Goal: Transaction & Acquisition: Obtain resource

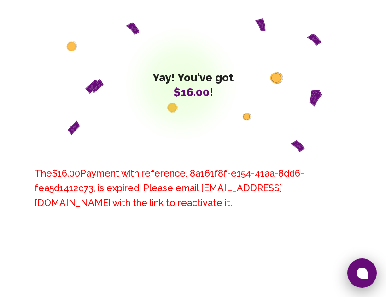
click at [364, 271] on icon at bounding box center [361, 273] width 11 height 11
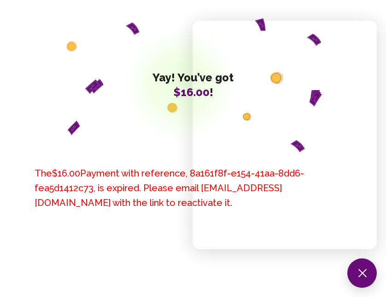
click at [169, 285] on div "The $16.00 Payment with reference, 8a161f8f-e154-41aa-8dd6-fea5d1412c73 , is ex…" at bounding box center [192, 241] width 339 height 179
click at [157, 229] on div "The $16.00 Payment with reference, 8a161f8f-e154-41aa-8dd6-fea5d1412c73 , is ex…" at bounding box center [192, 241] width 339 height 179
click at [361, 275] on button at bounding box center [361, 273] width 29 height 29
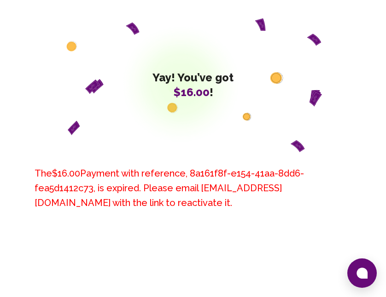
click at [192, 173] on link "8a161f8f-e154-41aa-8dd6-fea5d1412c73" at bounding box center [169, 181] width 269 height 26
drag, startPoint x: 0, startPoint y: 0, endPoint x: 108, endPoint y: 161, distance: 193.7
click at [108, 161] on div "The $16.00 Payment with reference, 8a161f8f-e154-41aa-8dd6-fea5d1412c73 , is ex…" at bounding box center [192, 241] width 339 height 179
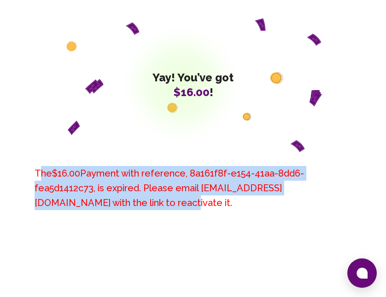
drag, startPoint x: 43, startPoint y: 172, endPoint x: 105, endPoint y: 210, distance: 73.1
click at [105, 210] on h6 "The $16.00 Payment with reference, 8a161f8f-e154-41aa-8dd6-fea5d1412c73 , is ex…" at bounding box center [193, 188] width 317 height 44
drag, startPoint x: 31, startPoint y: 172, endPoint x: 102, endPoint y: 222, distance: 87.1
click at [102, 222] on div "The $16.00 Payment with reference, 8a161f8f-e154-41aa-8dd6-fea5d1412c73 , is ex…" at bounding box center [192, 241] width 339 height 179
copy h6 "The $16.00 Payment with reference, 8a161f8f-e154-41aa-8dd6-fea5d1412c73 , is ex…"
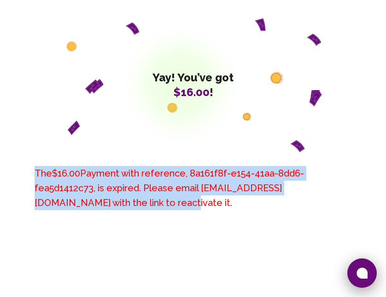
click at [361, 268] on icon at bounding box center [361, 273] width 11 height 11
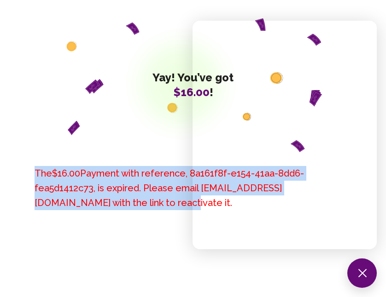
click at [163, 232] on div "The $16.00 Payment with reference, 8a161f8f-e154-41aa-8dd6-fea5d1412c73 , is ex…" at bounding box center [192, 241] width 339 height 179
